Goal: Task Accomplishment & Management: Manage account settings

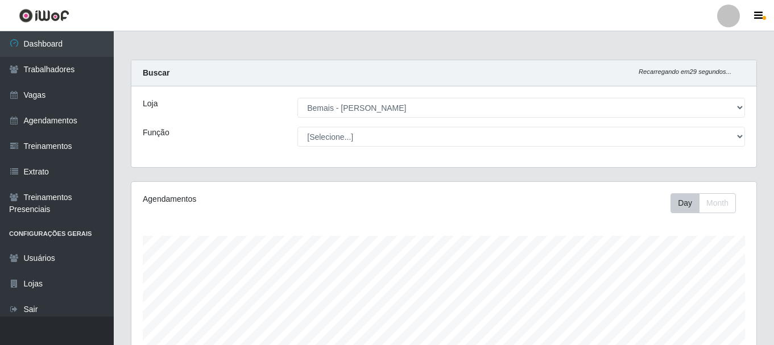
select select "230"
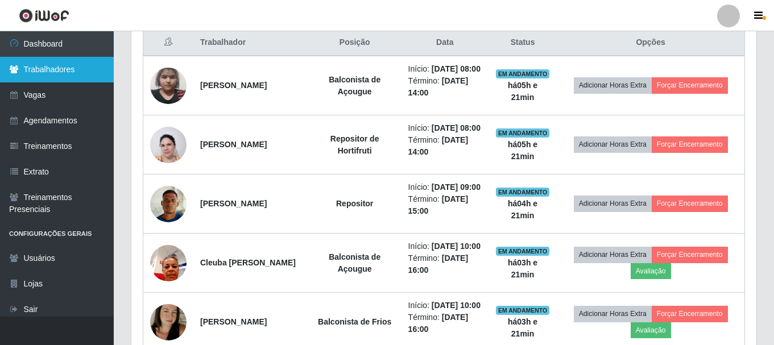
scroll to position [407, 0]
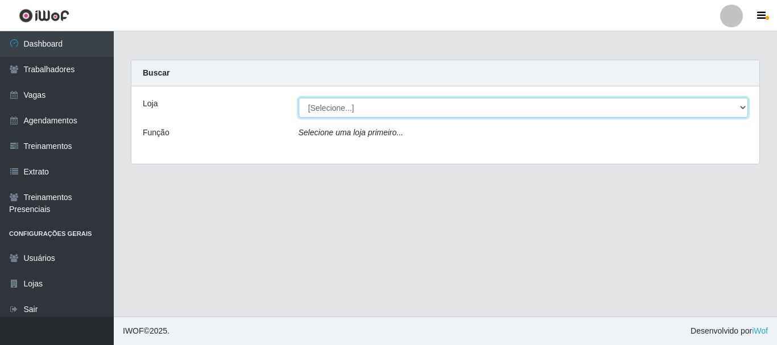
click at [348, 112] on select "[Selecione...] [PERSON_NAME]" at bounding box center [524, 108] width 450 height 20
select select "230"
click at [299, 98] on select "[Selecione...] Bemais - Ruy Carneiro" at bounding box center [524, 108] width 450 height 20
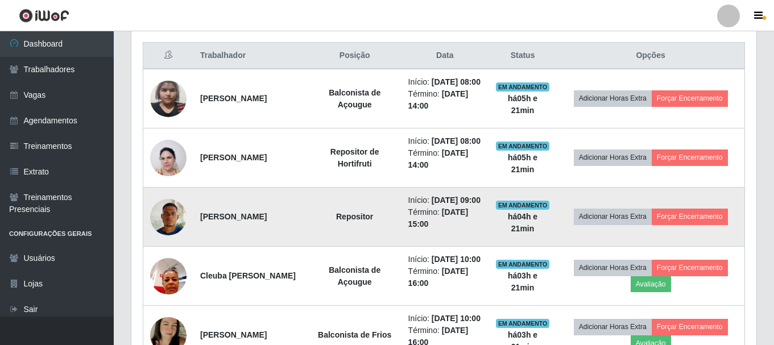
scroll to position [512, 0]
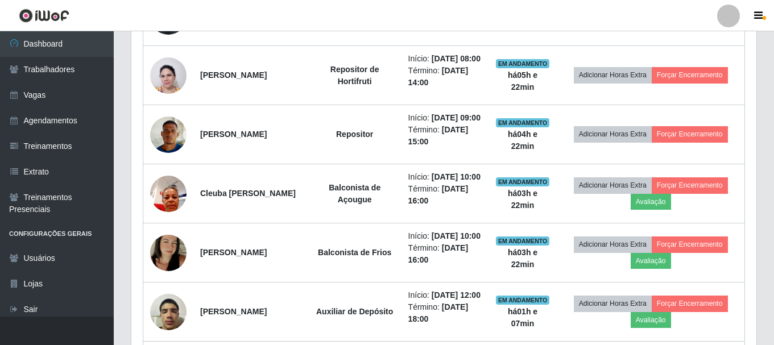
click at [729, 8] on div at bounding box center [729, 16] width 23 height 23
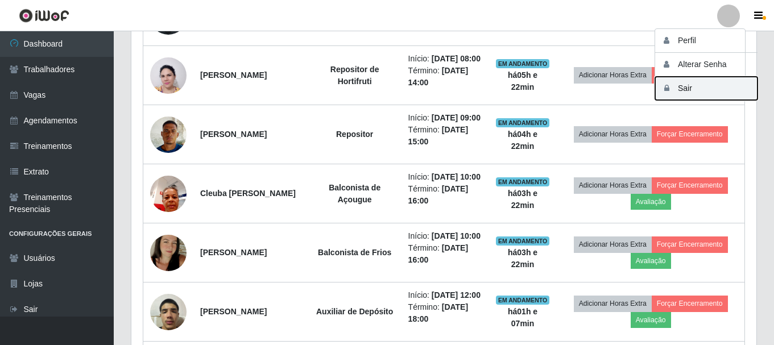
click at [687, 86] on button "Sair" at bounding box center [706, 88] width 102 height 23
